Goal: Task Accomplishment & Management: Manage account settings

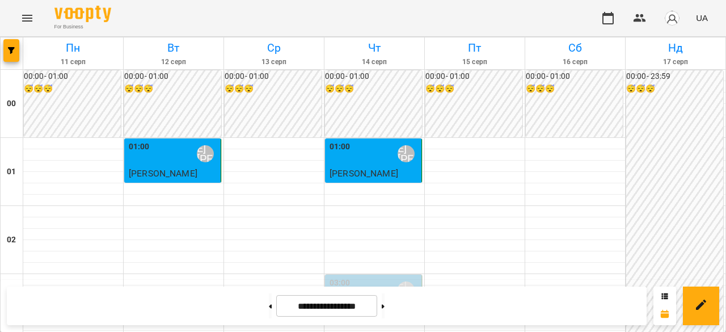
scroll to position [1134, 0]
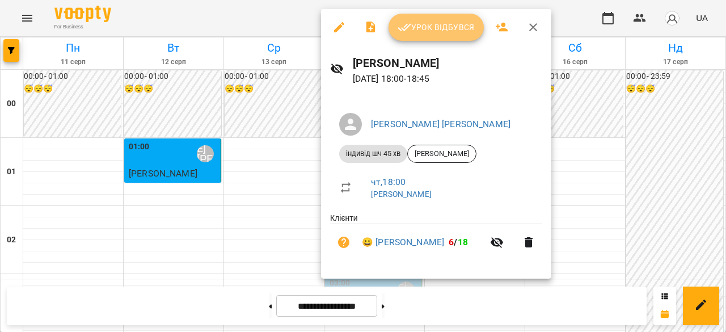
click at [432, 37] on button "Урок відбувся" at bounding box center [436, 27] width 95 height 27
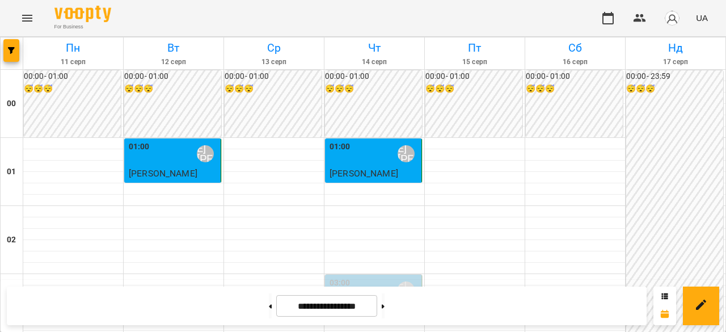
scroll to position [1248, 0]
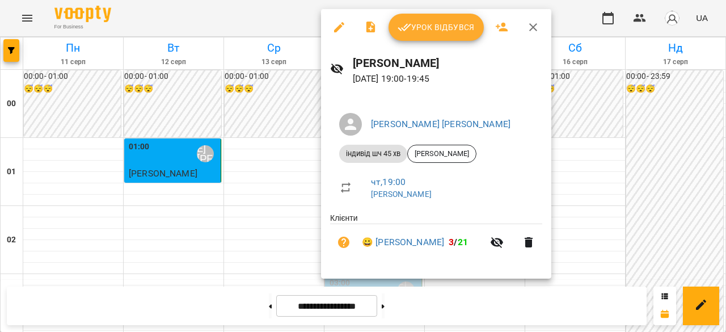
click at [444, 28] on span "Урок відбувся" at bounding box center [436, 27] width 77 height 14
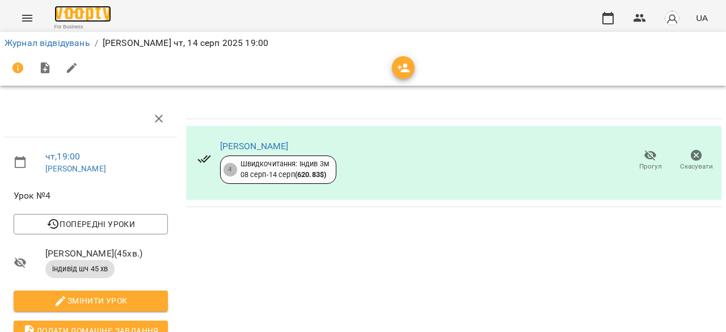
click at [98, 9] on img at bounding box center [82, 14] width 57 height 16
